Goal: Information Seeking & Learning: Find specific fact

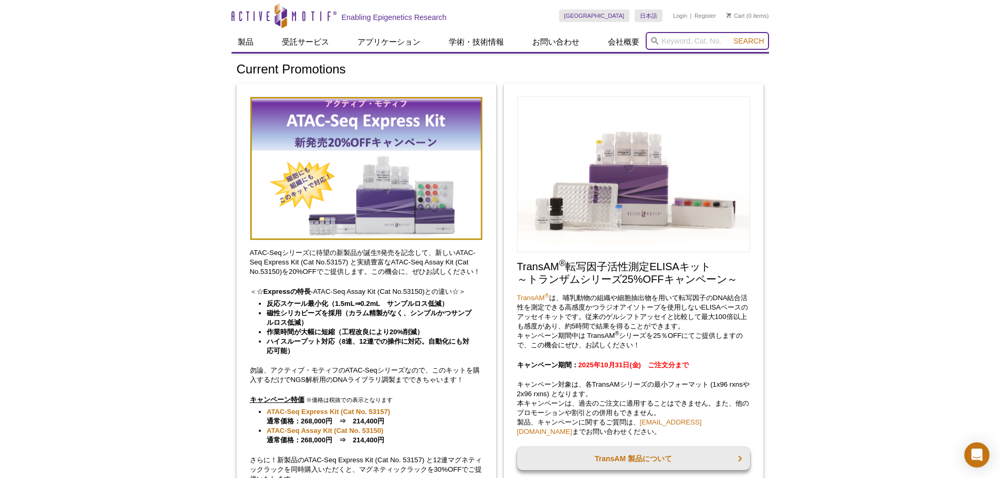
click at [666, 40] on input "search" at bounding box center [707, 41] width 123 height 18
type input "2"
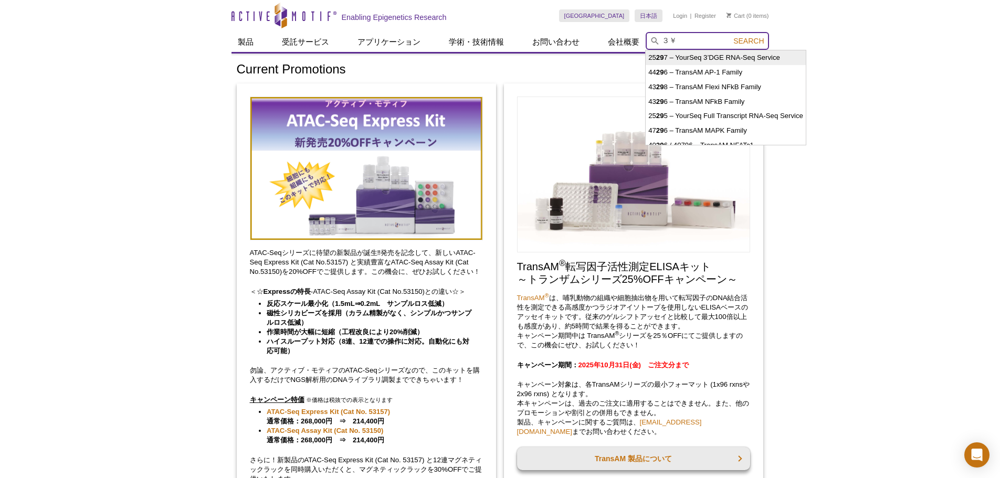
type input "３"
type input "p300 products"
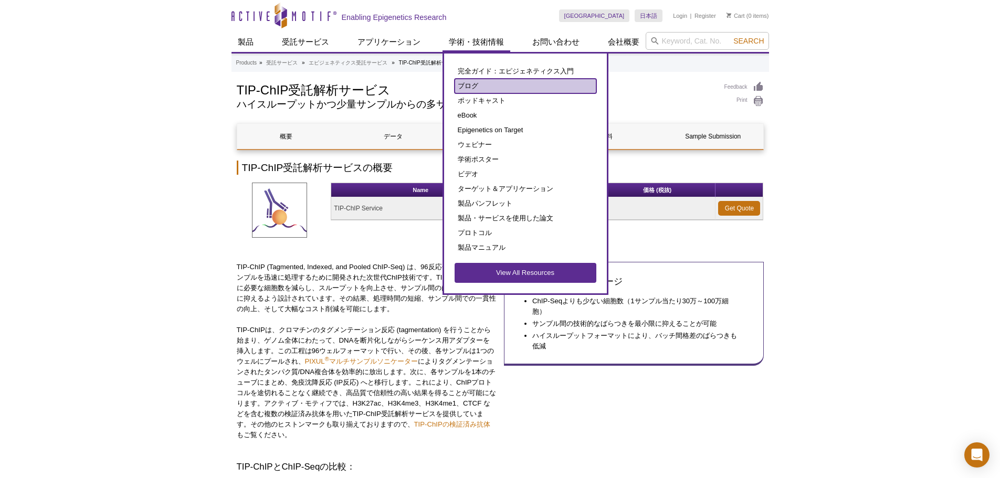
click at [479, 82] on link "ブログ" at bounding box center [526, 86] width 142 height 15
click at [479, 87] on link "ブログ" at bounding box center [526, 86] width 142 height 15
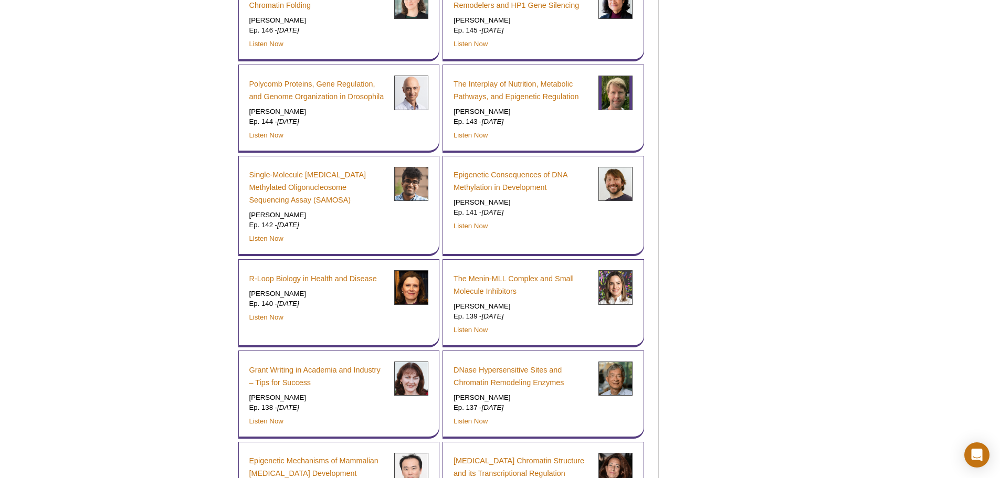
scroll to position [892, 0]
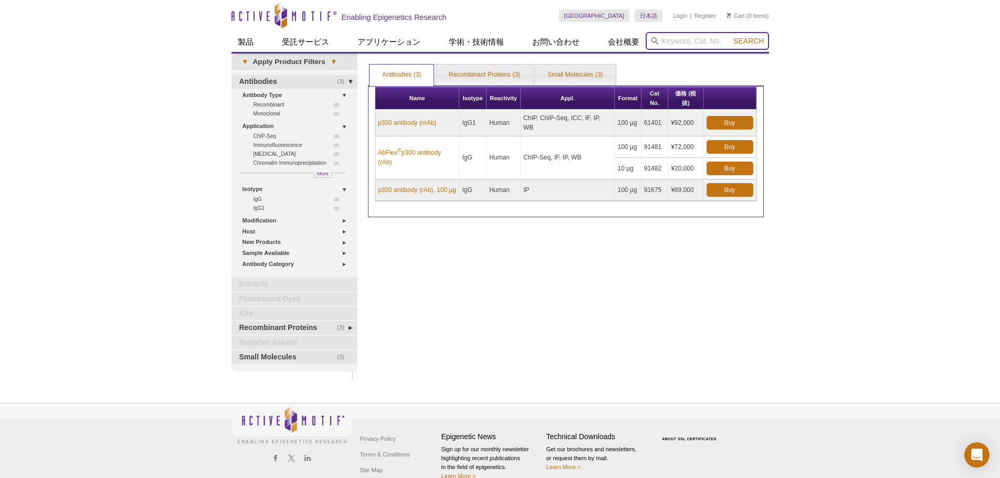
click at [714, 40] on input "search" at bounding box center [707, 41] width 123 height 18
click at [705, 56] on li "39805 / 39806 – BRM antibody (mAb)" at bounding box center [706, 57] width 120 height 15
type input "39805 / 39806 – BRM antibody (mAb)"
